Goal: Check status

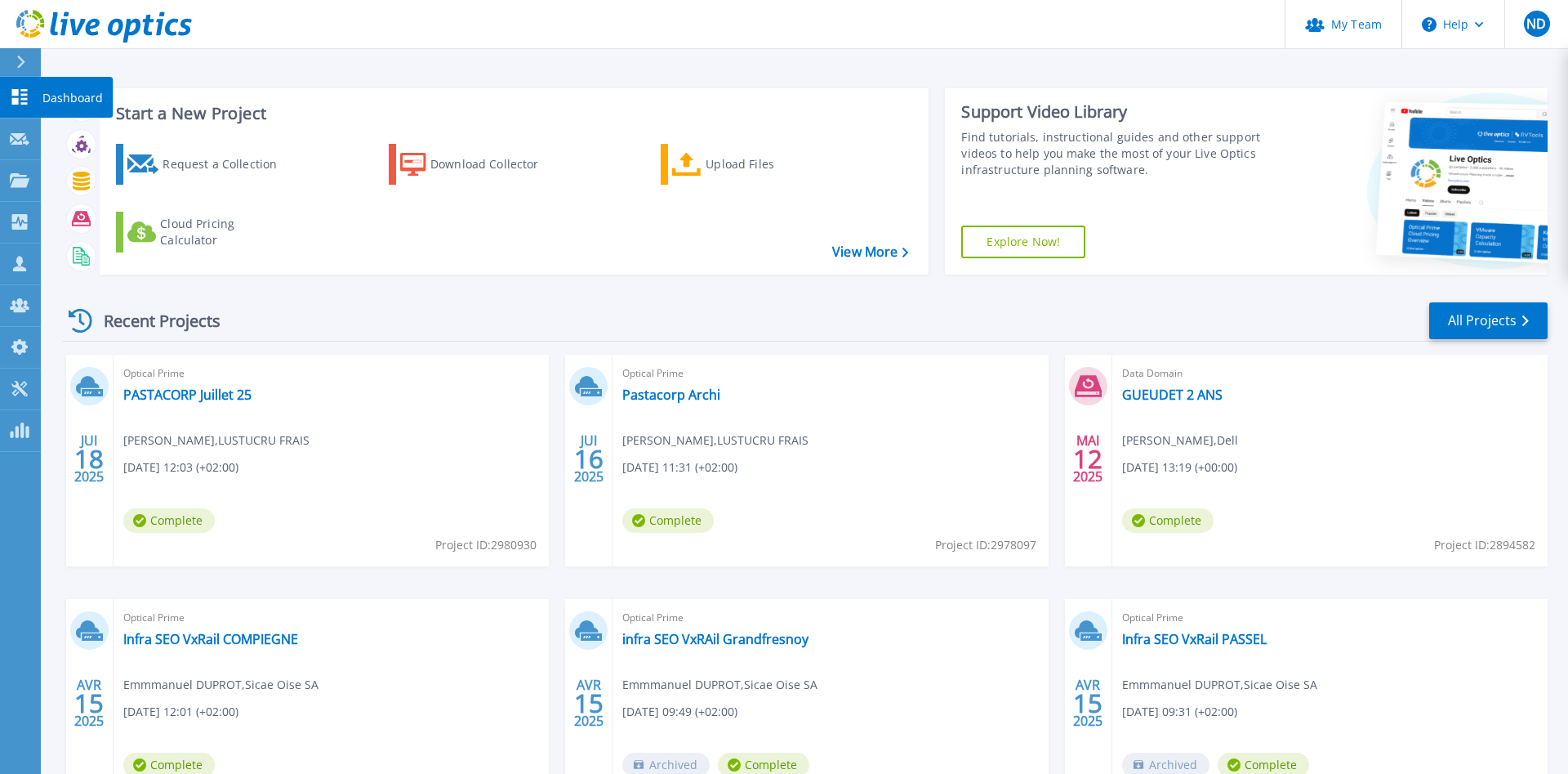
click at [16, 98] on icon at bounding box center [20, 97] width 15 height 15
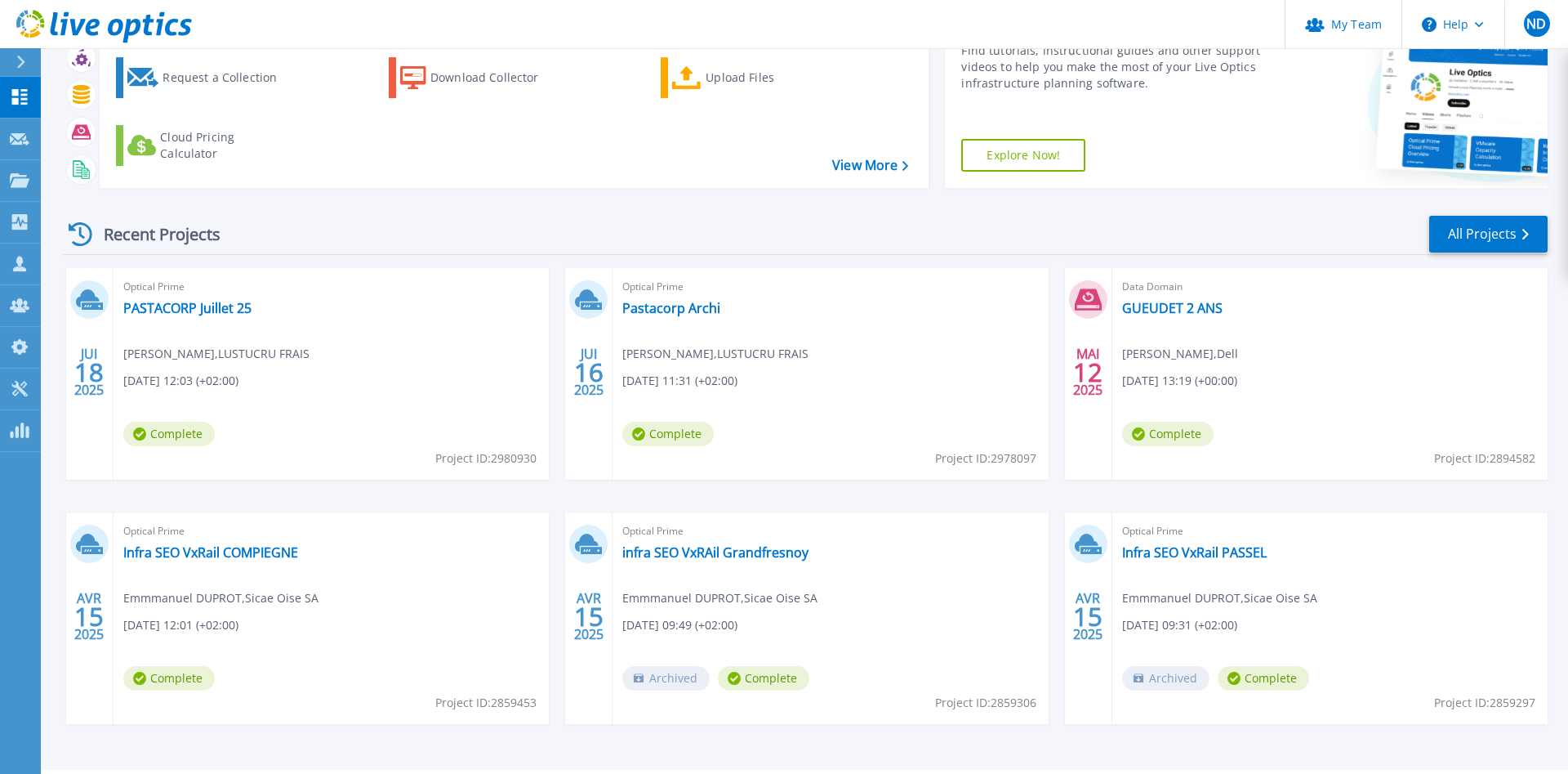
scroll to position [131, 0]
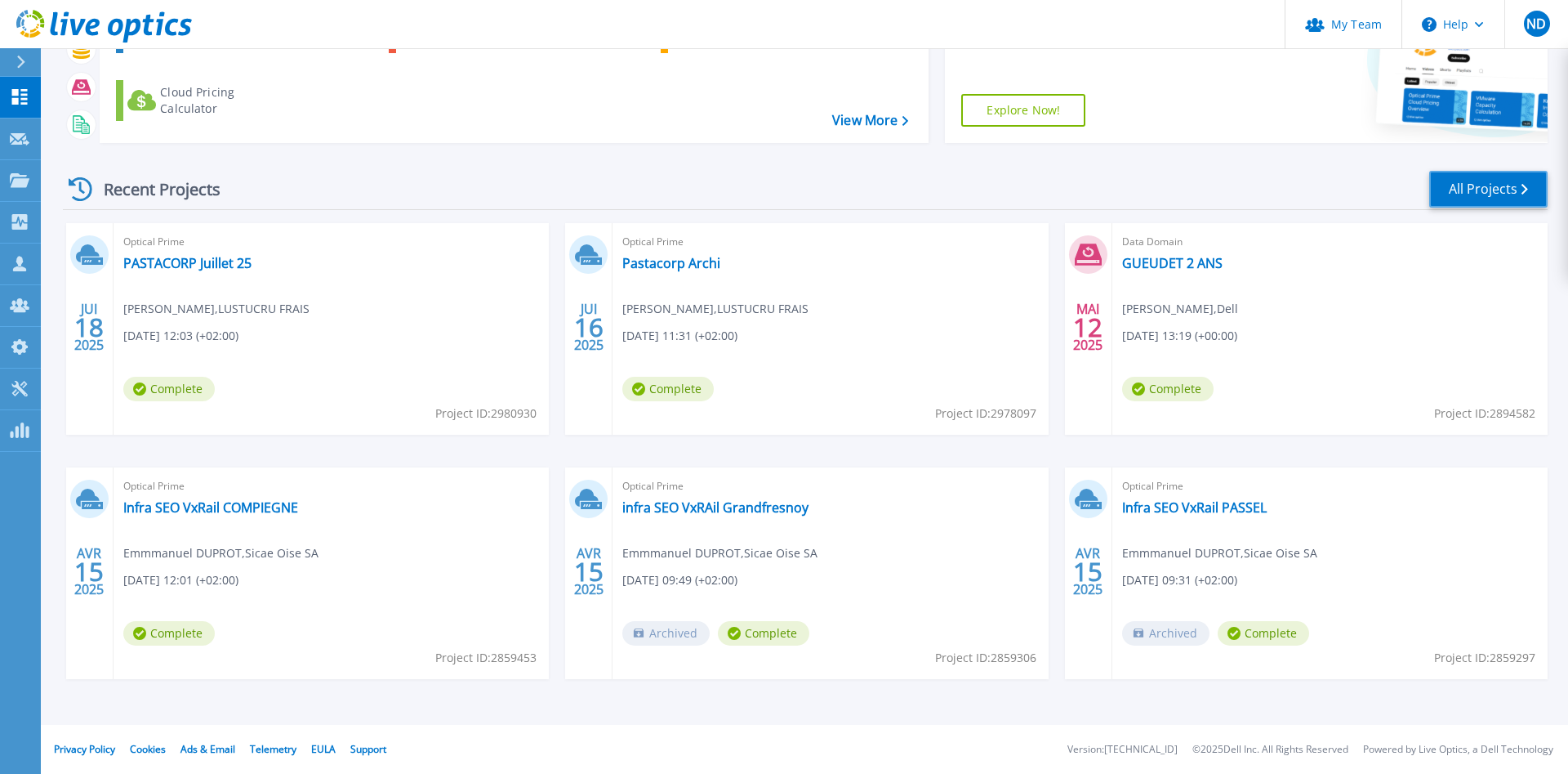
click at [1476, 193] on link "All Projects" at bounding box center [1488, 189] width 119 height 37
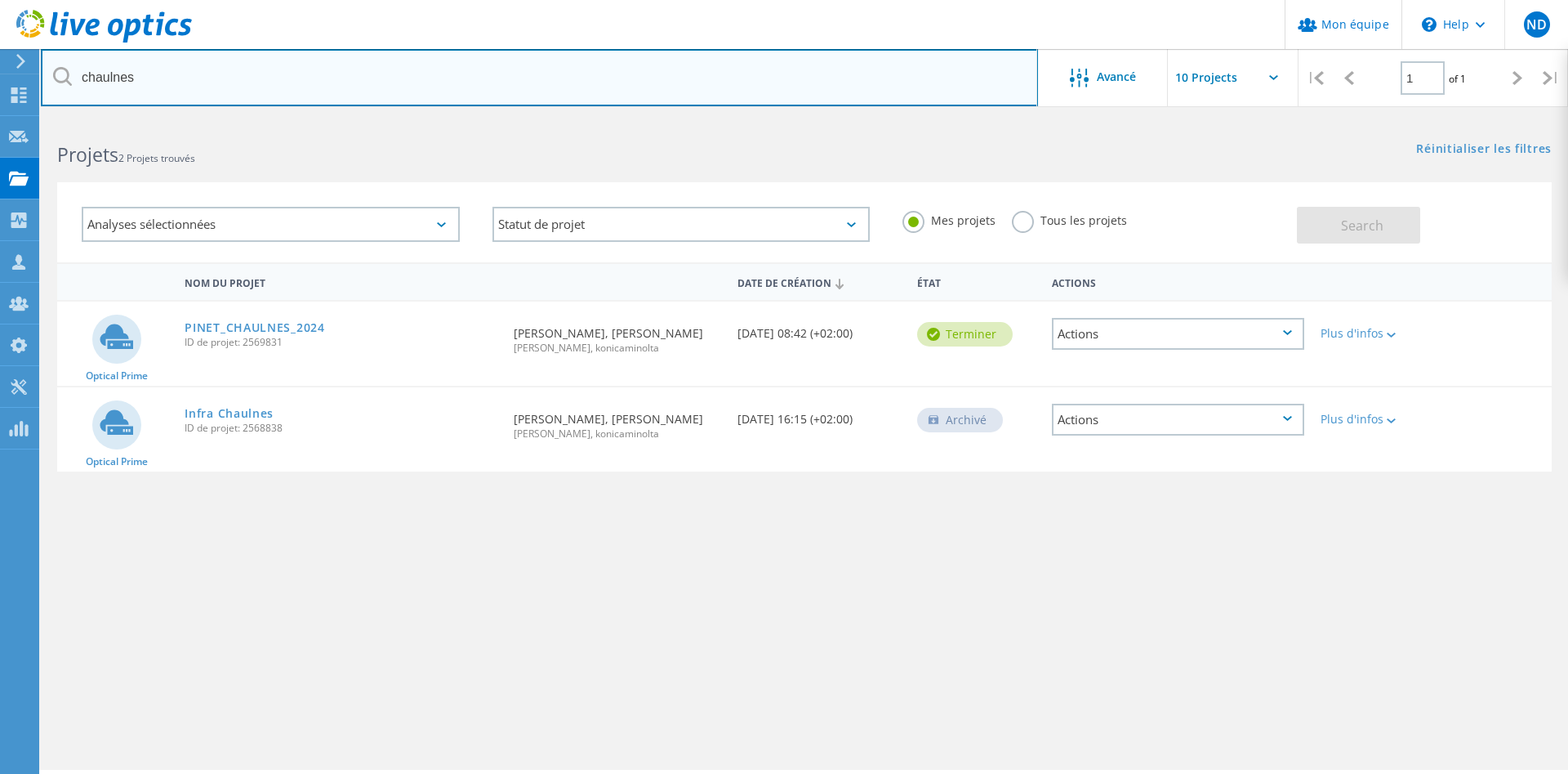
click at [224, 89] on input "chaulnes" at bounding box center [539, 77] width 998 height 57
drag, startPoint x: 213, startPoint y: 85, endPoint x: 41, endPoint y: 76, distance: 172.2
click at [41, 76] on input "chaulnes" at bounding box center [539, 77] width 998 height 57
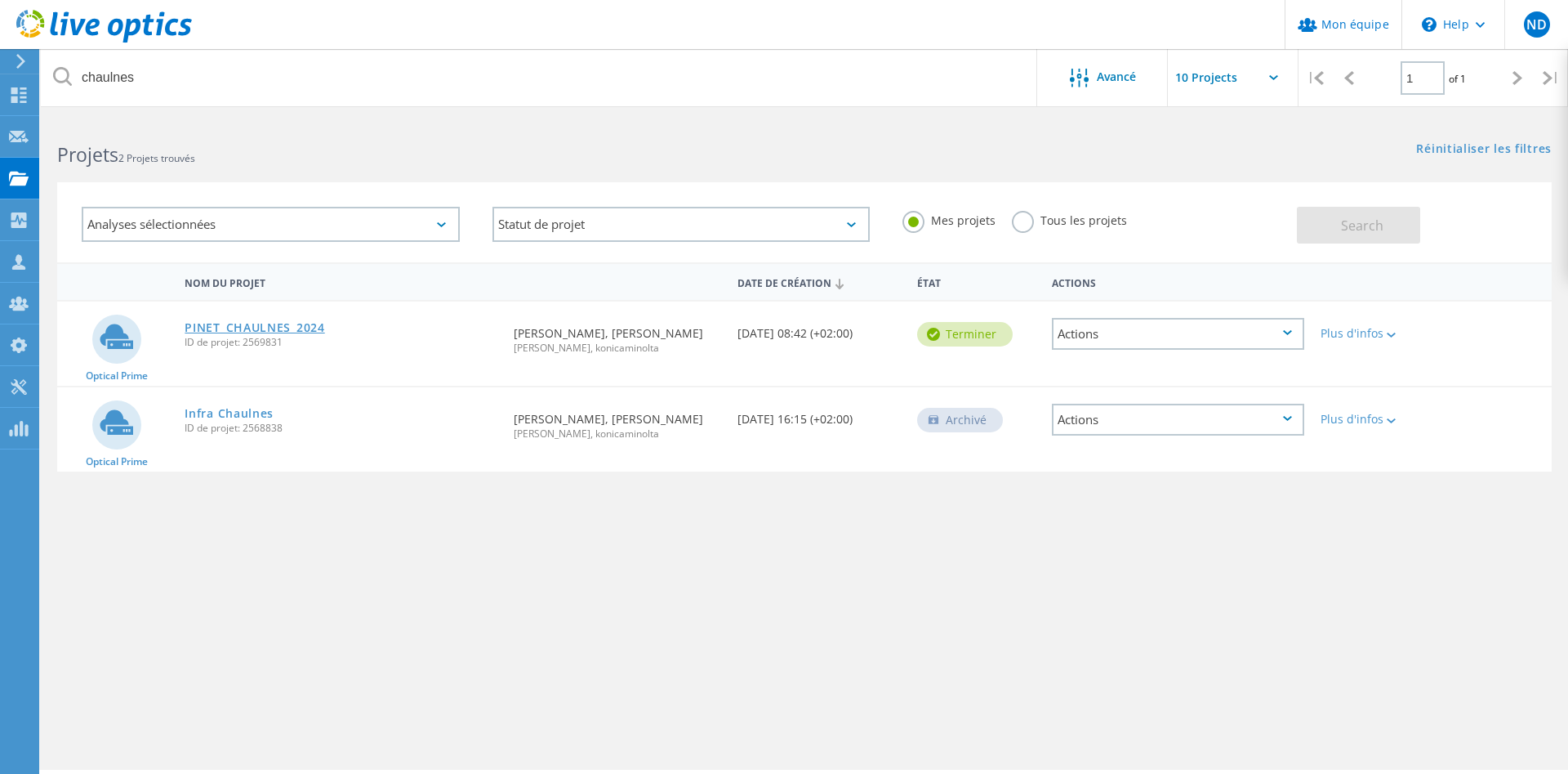
click at [266, 333] on link "PINET_CHAULNES_2024" at bounding box center [254, 328] width 140 height 12
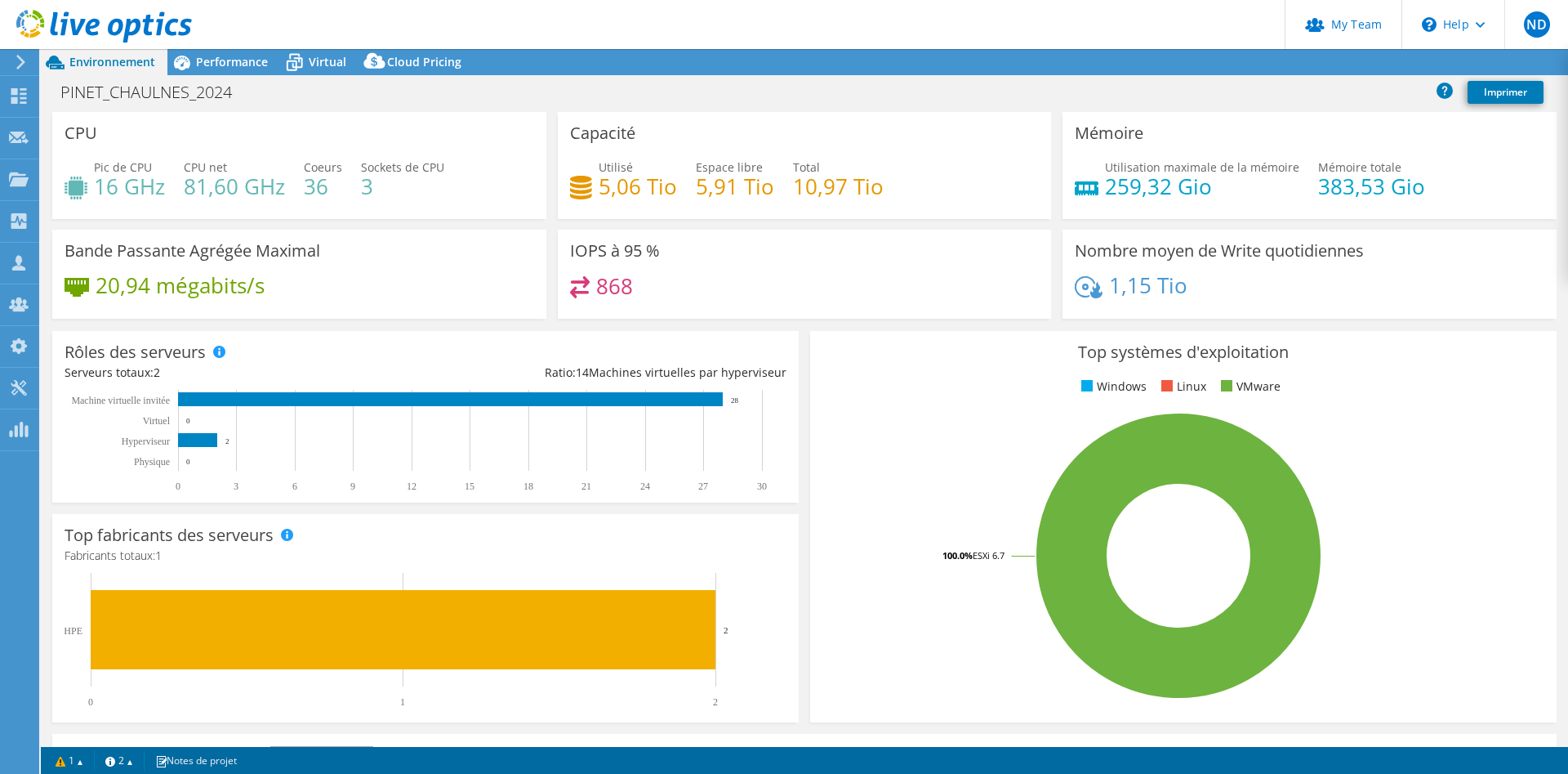
select select "USD"
